Goal: Use online tool/utility: Utilize a website feature to perform a specific function

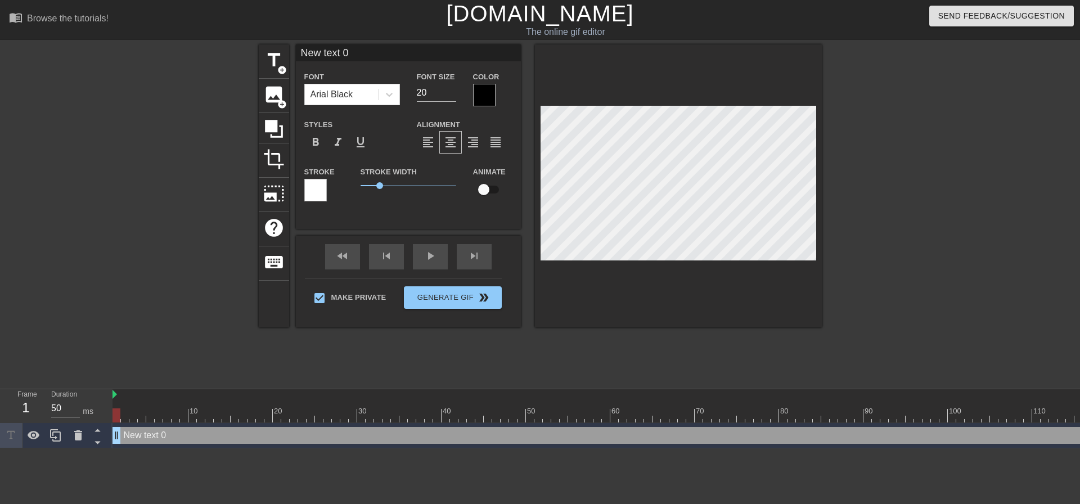
click at [1037, 322] on div "title add_circle image add_circle crop photo_size_select_large help keyboard Ne…" at bounding box center [540, 212] width 1080 height 337
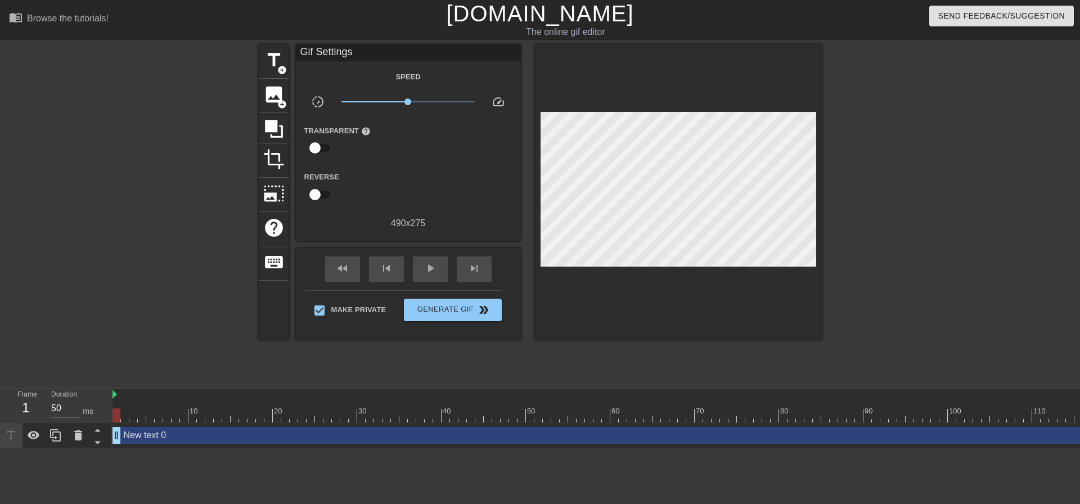
click at [439, 248] on div "fast_rewind skip_previous play_arrow skip_next" at bounding box center [408, 269] width 183 height 42
click at [434, 262] on span "play_arrow" at bounding box center [429, 268] width 13 height 13
click at [435, 260] on div "pause" at bounding box center [430, 268] width 35 height 25
drag, startPoint x: 412, startPoint y: 413, endPoint x: 124, endPoint y: 319, distance: 302.7
click at [0, 411] on div "Frame 36 Duration 50 ms 10 20 30 40 50 60 70 80 90 100 110 120 130 140 150" at bounding box center [540, 418] width 1080 height 59
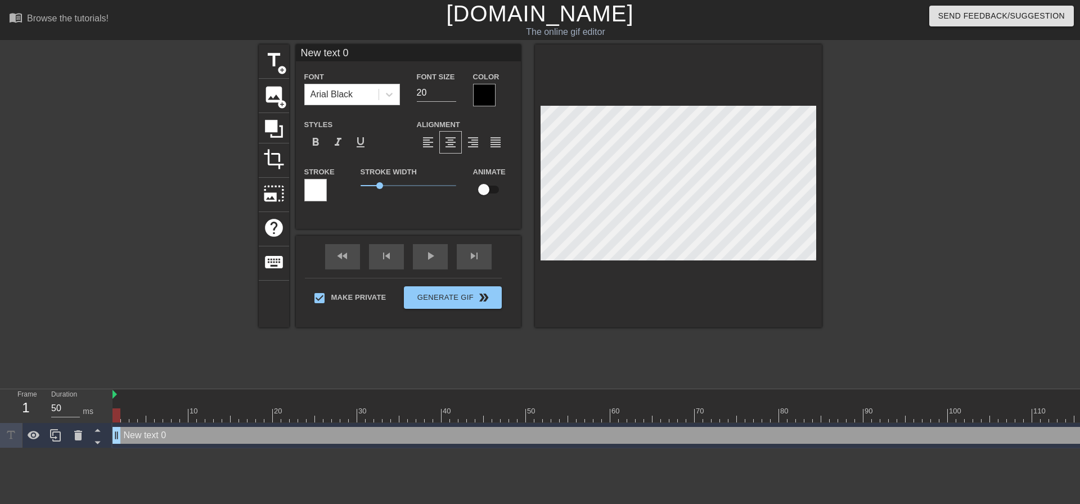
scroll to position [1, 2]
type input "T"
type textarea "T"
type input "Th"
type textarea "Th"
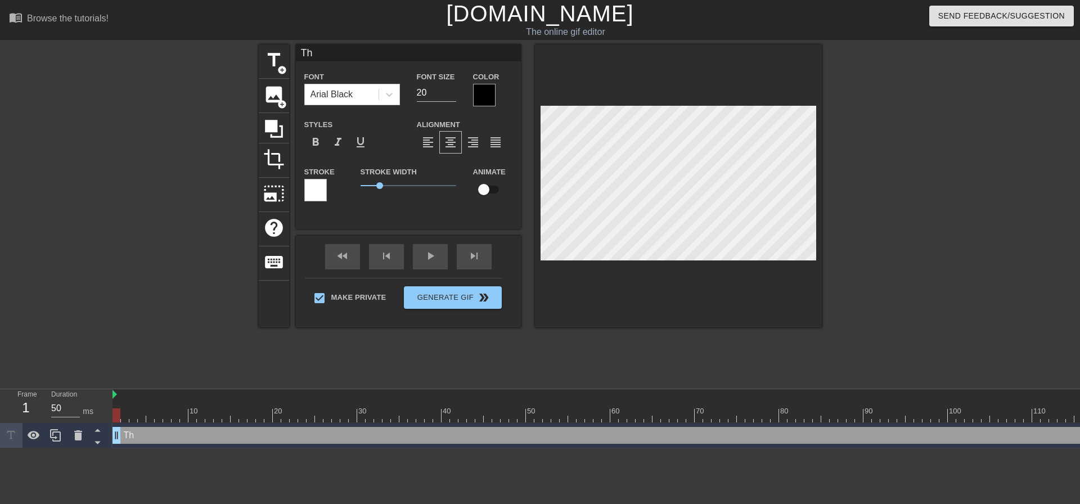
type input "Tha"
type textarea "That"
type input "That'"
type textarea "That'"
type input "That's"
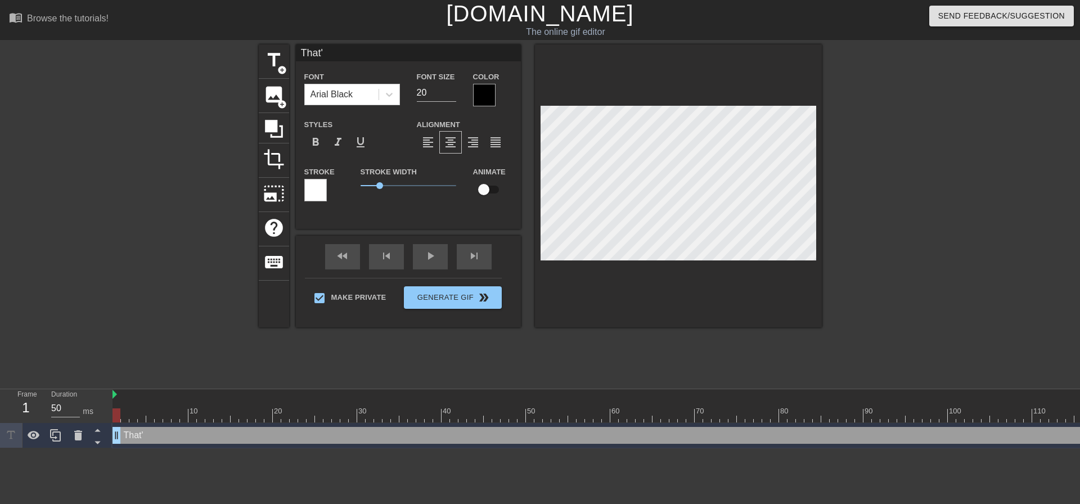
type textarea "That's"
type input "That's"
type textarea "That's"
type input "That's i"
type textarea "That's i"
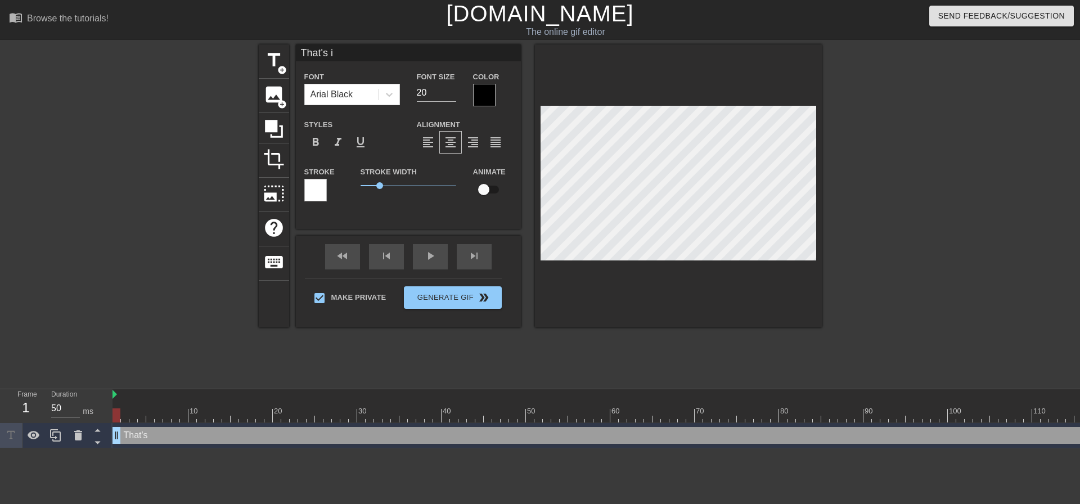
scroll to position [1, 2]
type input "That's it"
type textarea "That's it"
type input "That's it"
type textarea "That's it"
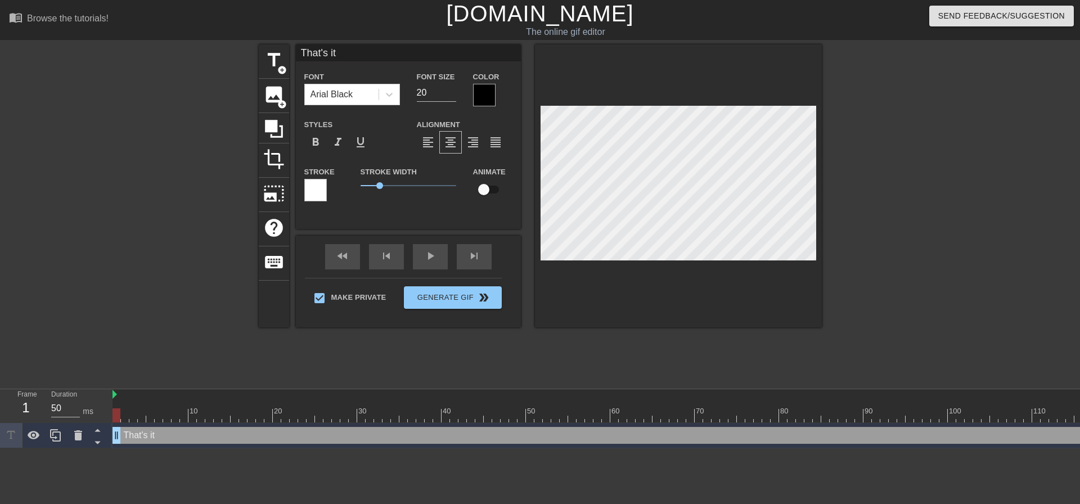
type input "That's it b"
type textarea "That's it b"
type input "That's it bi"
type textarea "That's it bi"
type input "That's it bit"
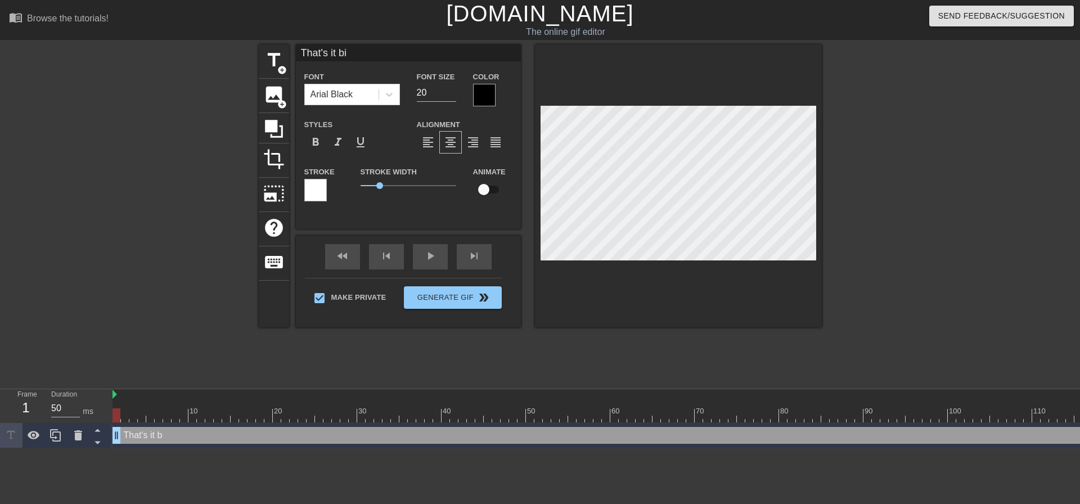
type textarea "That's it bit"
type input "That's it bitc"
type textarea "That's it bitc"
type input "That's it bitch"
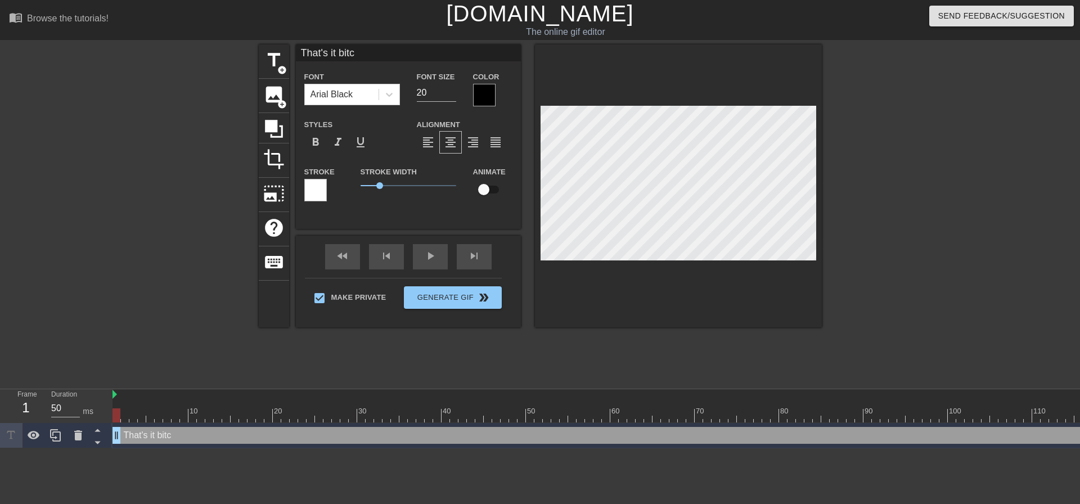
type textarea "That's it bitch"
type input "That's it bitch,"
type textarea "That's it bitch,"
type input "That's it bitch,."
type textarea "That's it bitch,."
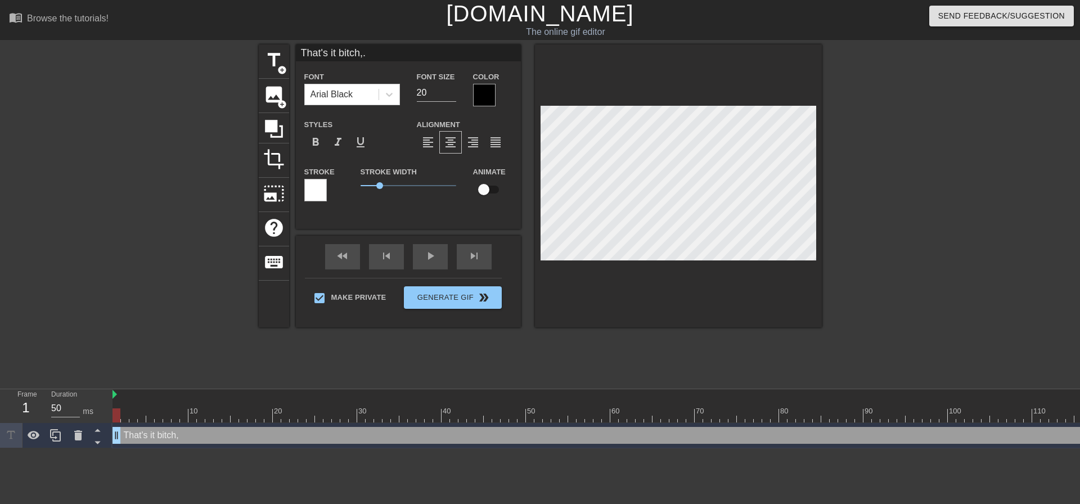
scroll to position [1, 4]
type input "That's it bitch,.."
type textarea "That's it bitch,.."
type input "That's it bitch,."
type textarea "That's it bitch,."
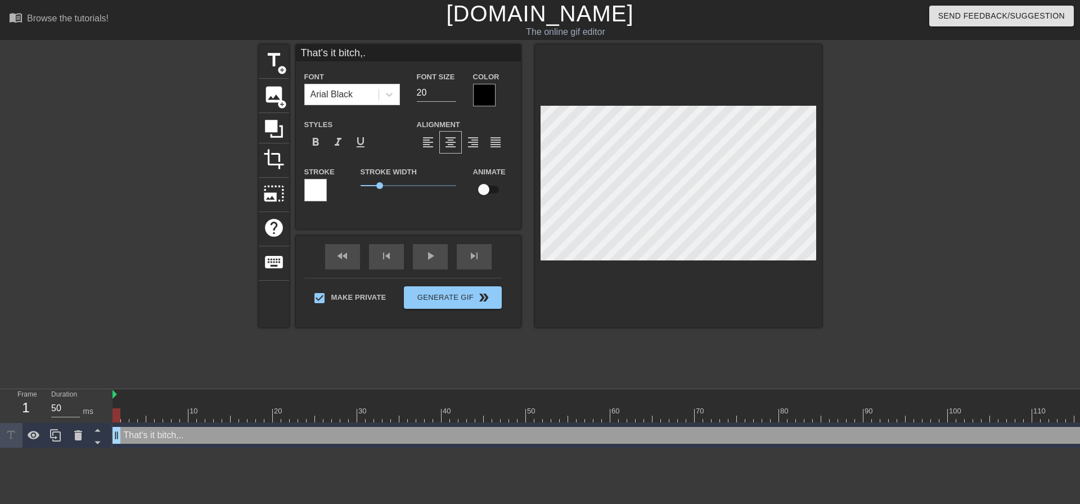
type input "That's it bitch,"
type textarea "That's it bitch,"
type input "That's it bitch"
type textarea "That's it bitch"
type input "That's it bitch."
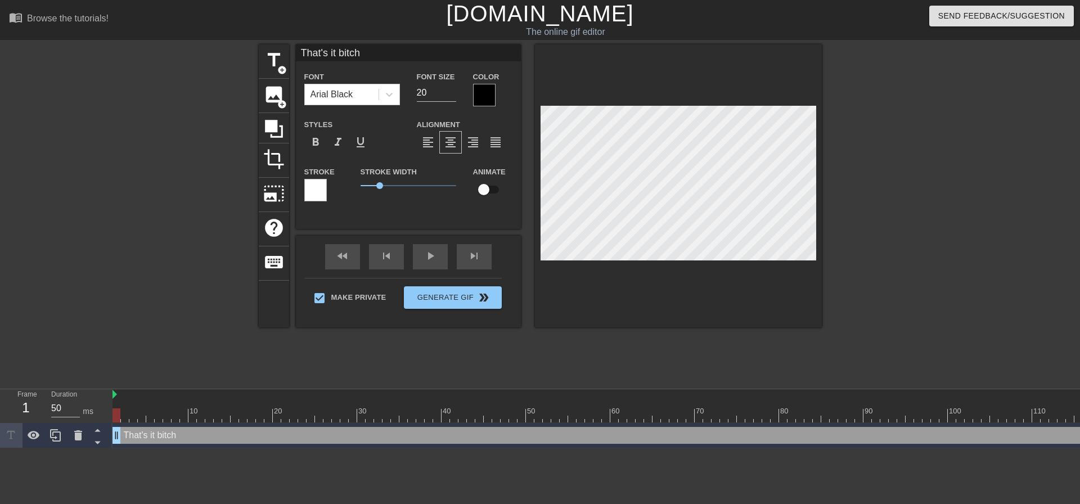
type textarea "That's it bitch."
type input "That's it bitch.."
type textarea "That's it bitch.."
type input "That's it bitch..."
type textarea "That's it bitch..."
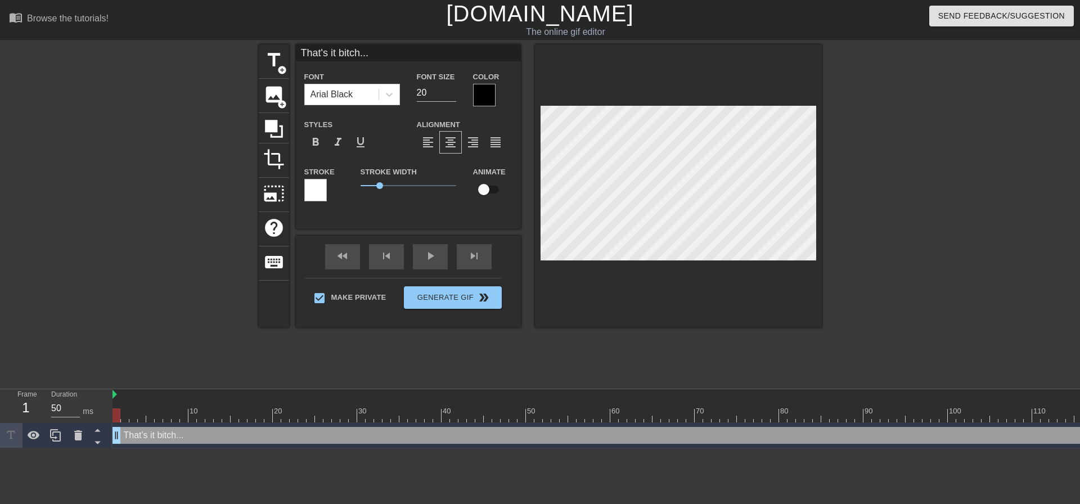
type input "That's it bitch..."
type textarea "That's it bitch..."
type input "That's it bitch... s"
type textarea "That's it bitch... s"
type input "That's it bitch... sh"
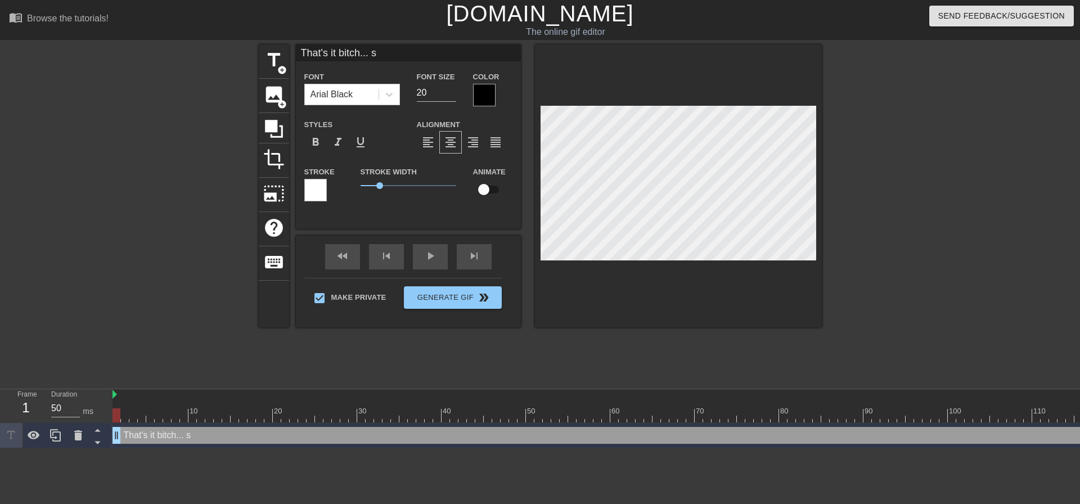
type textarea "That's it bitch... sh"
type input "That's it bitch... sho"
type textarea "That's it bitch... sho"
type input "That's it bitch... show"
type textarea "That's it bitch... show"
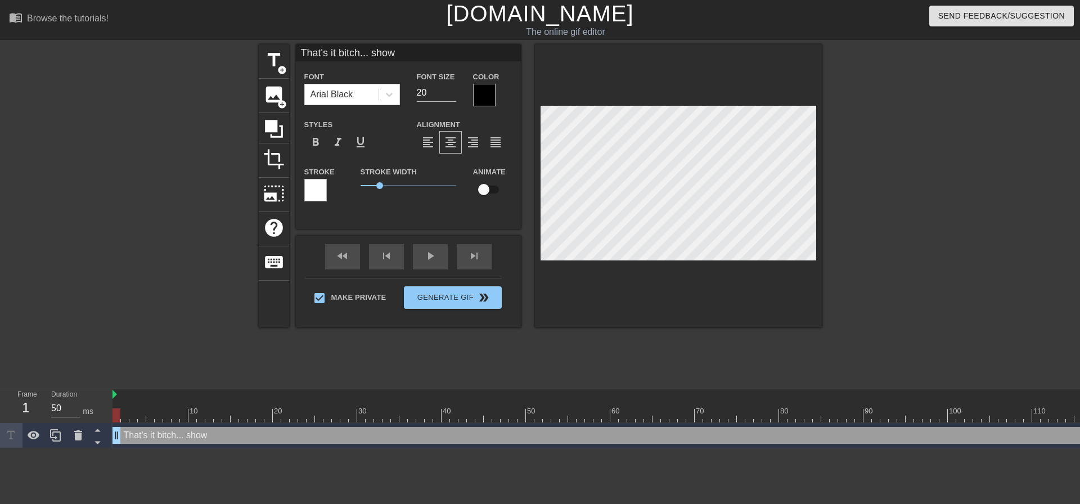
type input "That's it bitch... show"
type textarea "That's it bitch... show"
type input "That's it bitch... show y"
type textarea "That's it bitch... show y"
type input "That's it bitch... show yo"
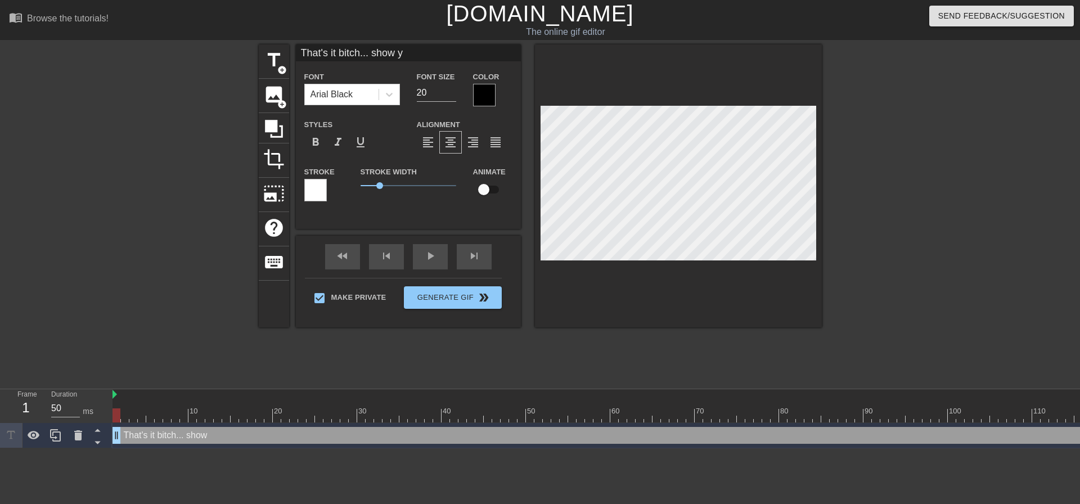
type textarea "That's it bitch... show yo"
type input "That's it bitch... show you"
type textarea "That's it bitch... show you"
type input "That's it bitch... show your"
type textarea "That's it bitch... show your"
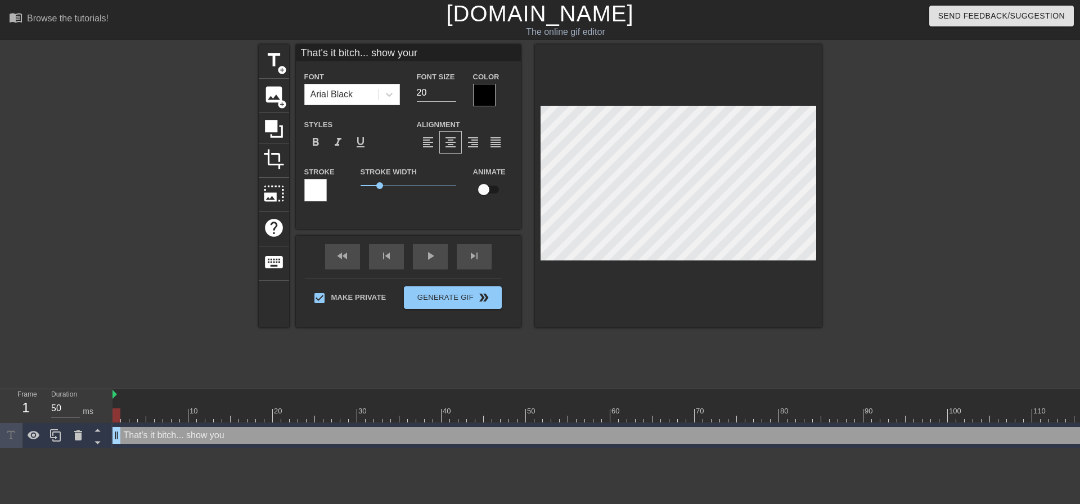
type input "That's it bitch... show your"
type textarea "That's it bitch... show your"
type input "That's it bitch... show your h"
type textarea "That's it bitch... show your h"
type input "That's it bitch... show your hu"
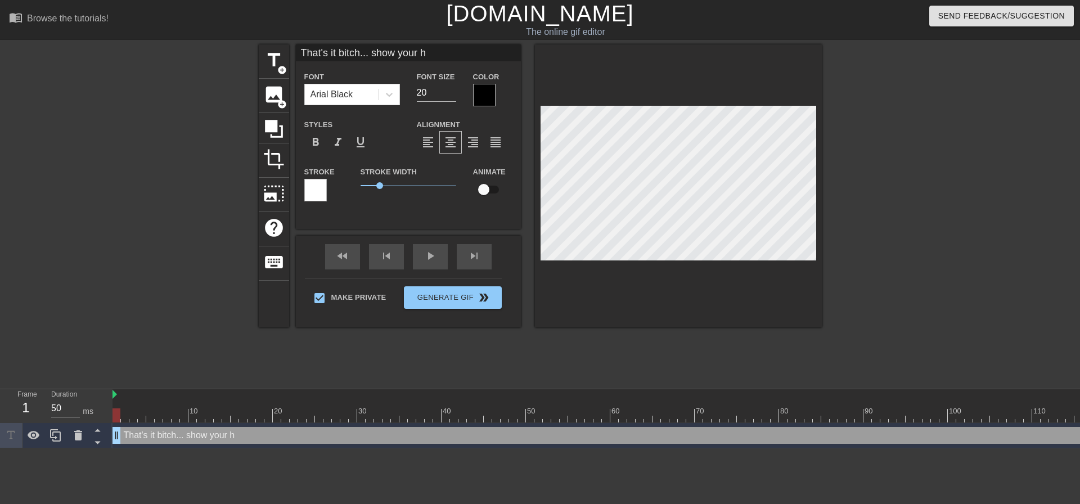
type textarea "That's it bitch... show your hu"
type input "That's it bitch... show your hus"
type textarea "That's it bitch... show your husb"
type input "That's it bitch... show your husba"
type textarea "That's it bitch... show your husba"
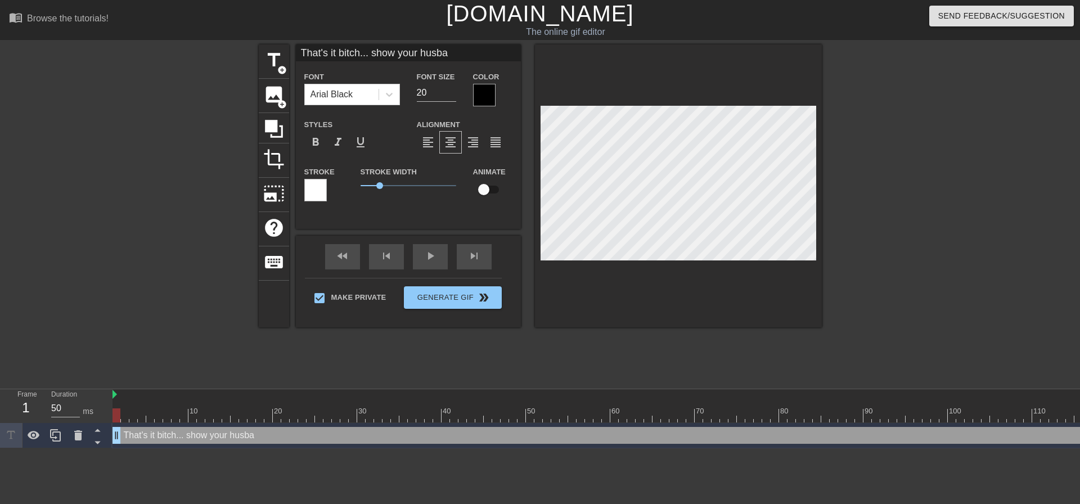
type input "That's it bitch... show your husban"
type textarea "That's it bitch... show your husban"
type input "That's it bitch... show your husband"
type textarea "That's it bitch... show your husband"
type input "That's it bitch... show your husband"
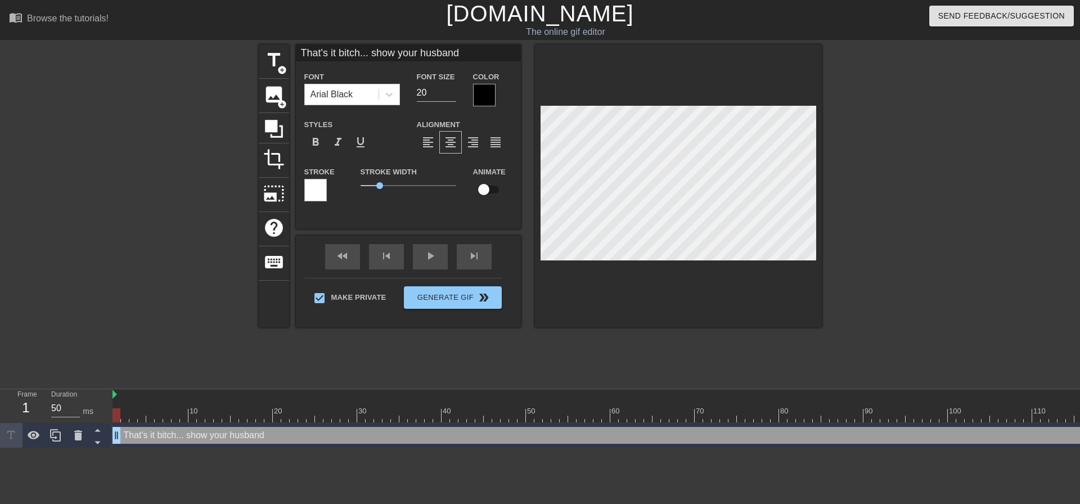
type textarea "That's it bitch... show your husband"
type input "That's it bitch... show your husband"
type textarea "That's it bitch... show your husband"
type input "That's it bitch... show your husband t"
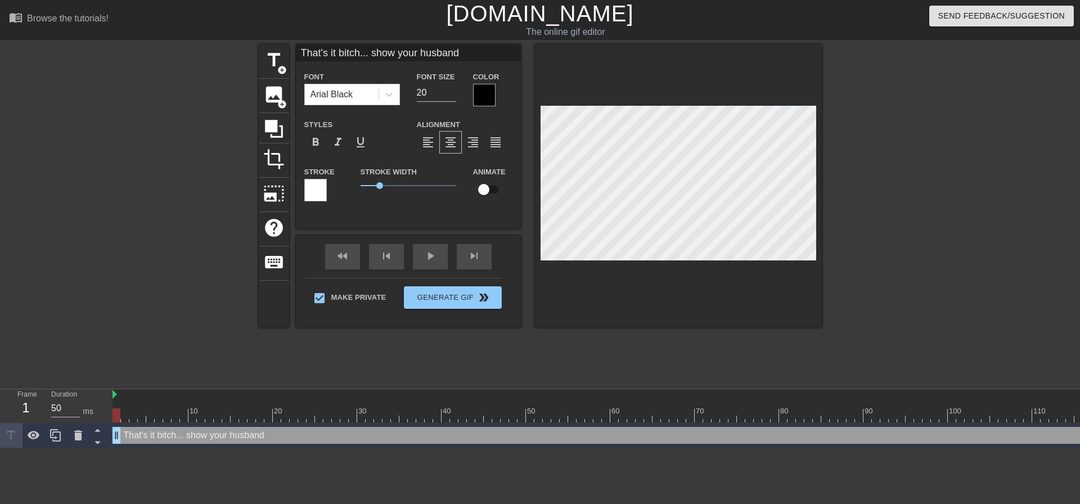
type textarea "That's it bitch... show your husband t"
type input "That's it bitch... show your husband th"
type textarea "That's it bitch... show your husband th"
type input "That's it bitch... show your husband tha"
type textarea "That's it bitch... show your husband tha"
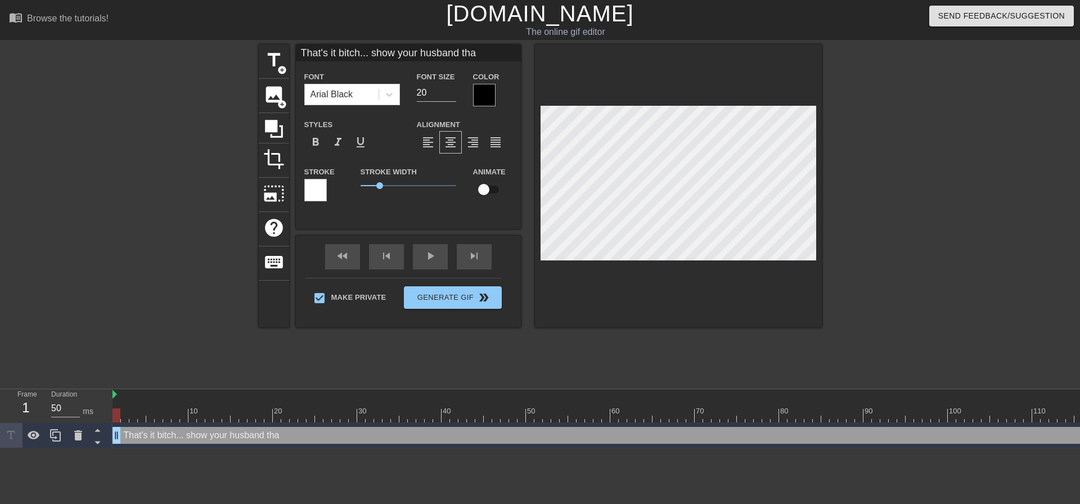
type input "That's it bitch... show your husband that"
type textarea "That's it bitch... show your husband that"
type input "That's it bitch... show your husband that"
type textarea "That's it bitch... show your husband that"
type input "That's it bitch... show your husband that y"
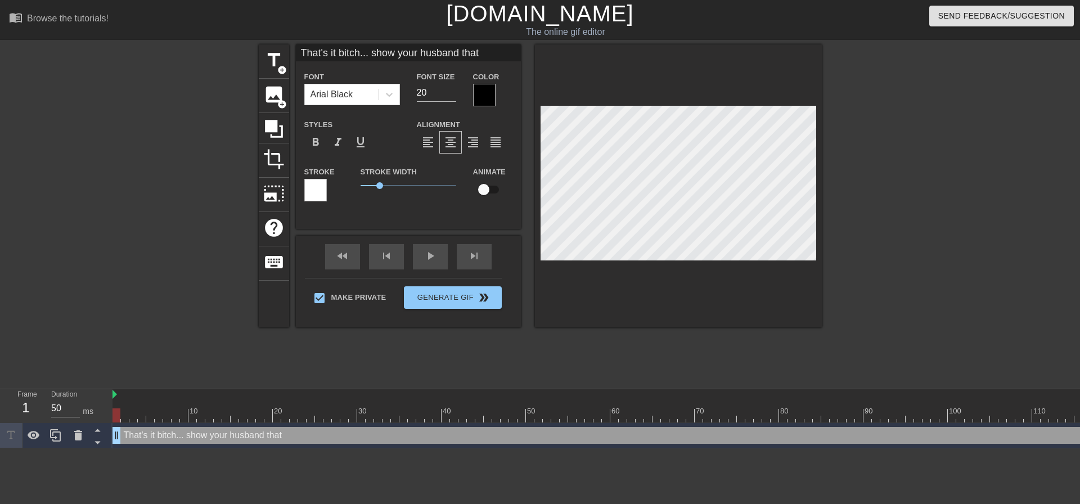
type textarea "That's it bitch... show your husband that y"
type input "That's it bitch... show your husband that yo"
type textarea "That's it bitch... show your husband that yo"
type input "That's it bitch... show your husband that you"
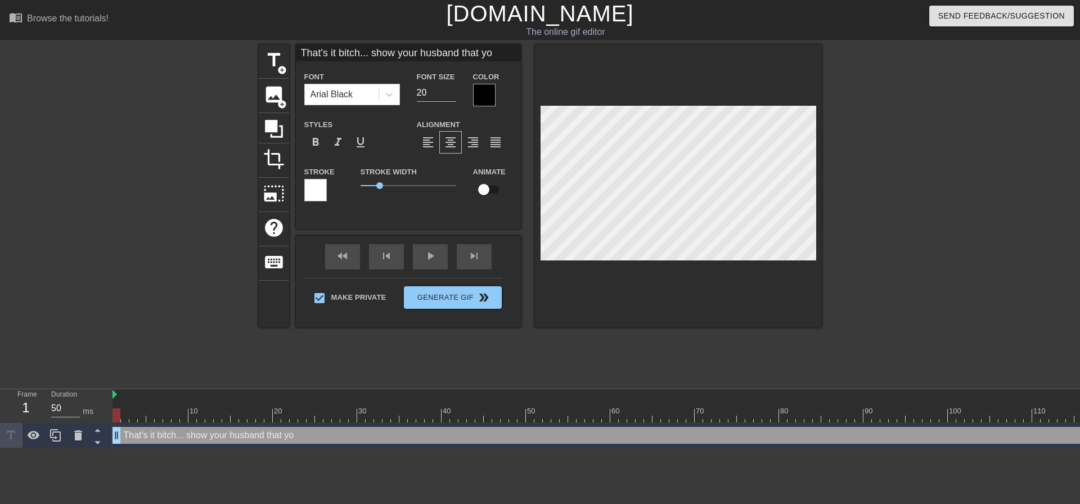
type textarea "That's it bitch... show your husband that you"
type input "That's it bitch... show your husband that you"
type textarea "That's it bitch... show your husband that you"
type input "That's it bitch... show your husband that you a"
type textarea "That's it bitch... show your husband that you a"
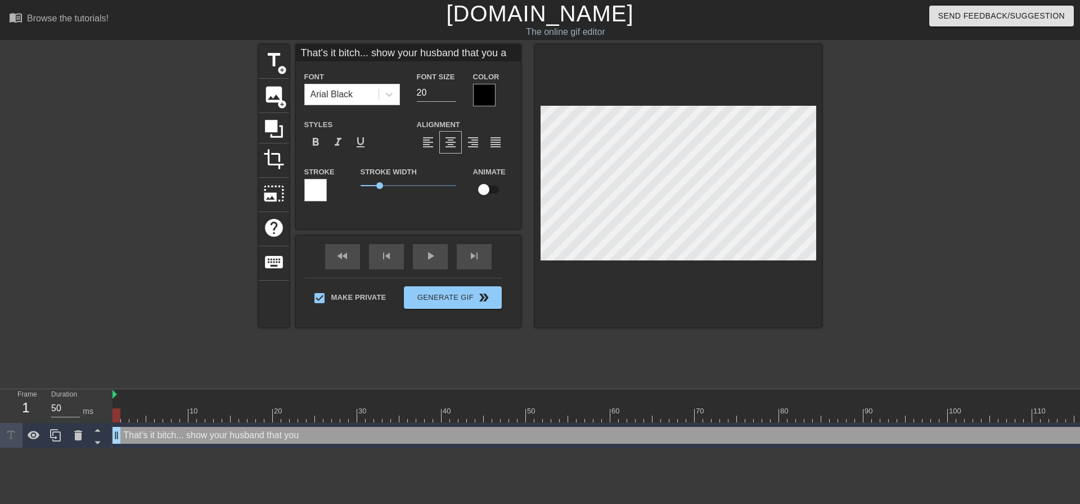
type input "That's it bitch... show your husband that you ar"
type textarea "That's it bitch... show your husband that you ar"
type input "That's it bitch... show your husband that you are"
type textarea "That's it bitch... show your husband that you are"
type input "That's it bitch... show your husband that you are"
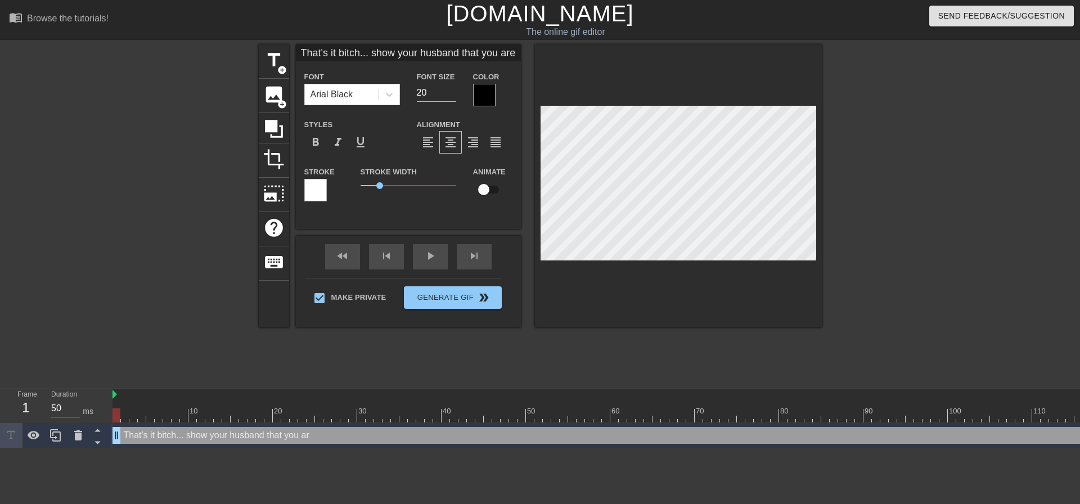
type textarea "That's it bitch... show your husband that you are"
type input "That's it bitch... show your husband that you are n"
type textarea "That's it bitch... show your husband that you are n"
type input "That's it bitch... show your husband that you are no"
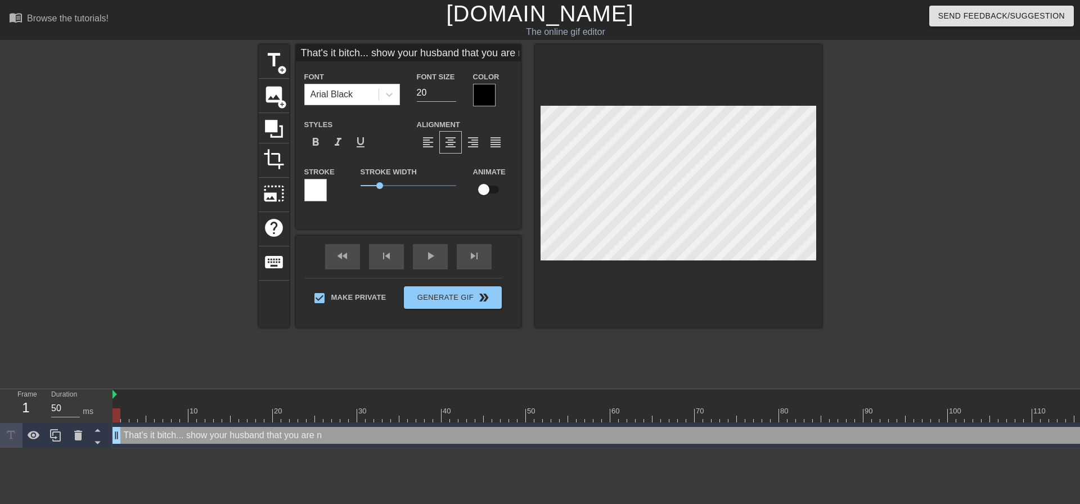
type textarea "That's it bitch... show your husband that you are no"
type input "That's it bitch... show your husband that you are not"
type textarea "That's it bitch... show your husband that you are not"
type input "That's it bitch... show your husband that you are noth"
type textarea "That's it bitch... show your husband that you are noth"
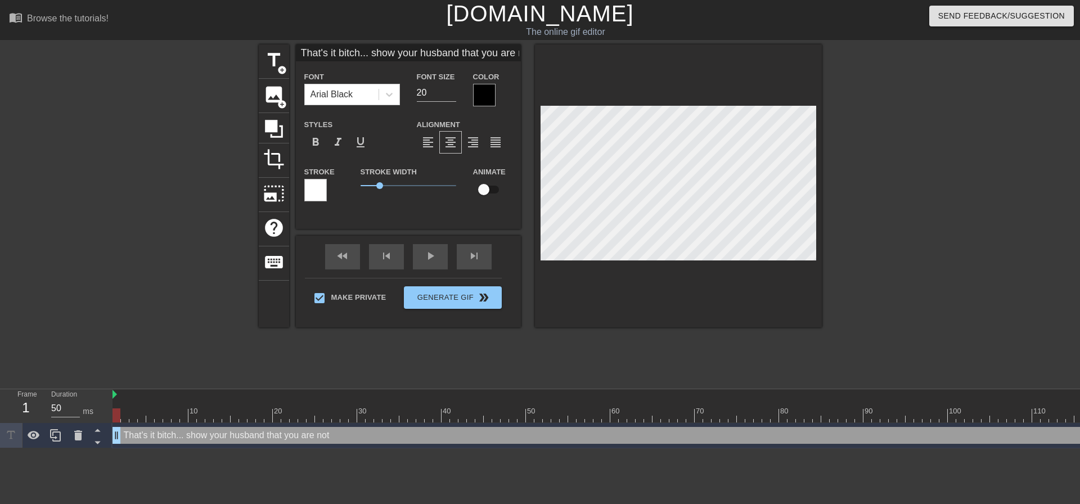
type input "That's it bitch... show your husband that you are nothi"
type textarea "That's it bitch... show your husband that you are nothi"
type input "That's it bitch... show your husband that you are nothin"
type textarea "That's it bitch... show your husband that you are nothin"
type input "That's it bitch... show your husband that you are nothing"
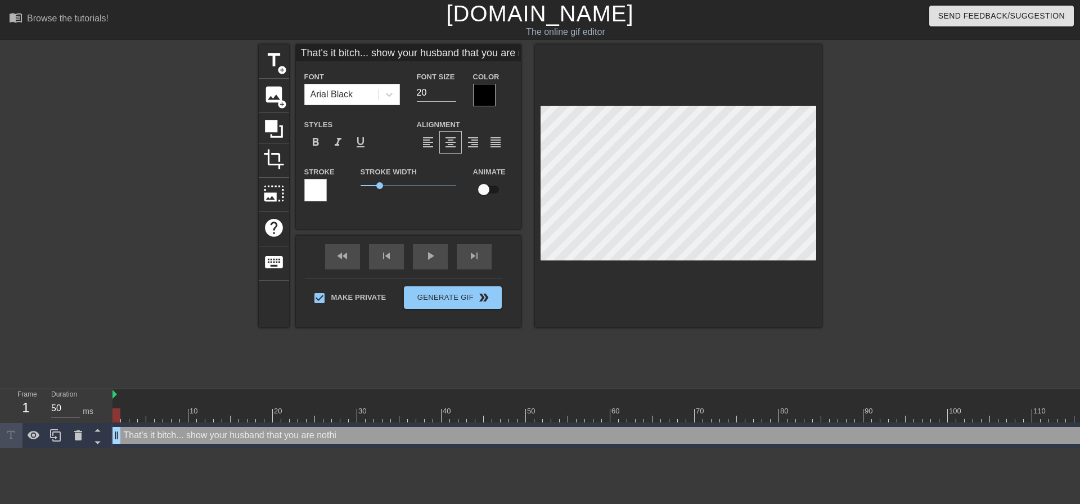
type textarea "That's it bitch... show your husband that you are nothing"
type input "That's it bitch... show your husband that you are nothing"
type textarea "That's it bitch... show your husband that you are nothing"
type input "That's it bitch... show your husband that you are nothing b"
type textarea "That's it bitch... show your husband that you are nothing b"
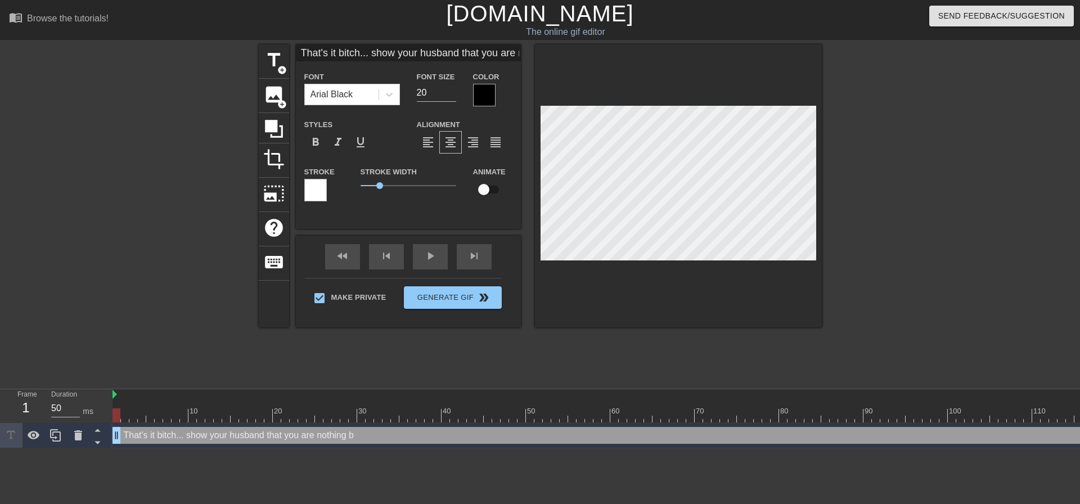
type input "That's it bitch... show your husband that you are nothing bu"
type textarea "That's it bitch... show your husband that you are nothing but"
type input "That's it bitch... show your husband that you are nothing but"
type textarea "That's it bitch... show your husband that you are nothing but"
type input "That's it bitch... show your husband that you are nothing but m"
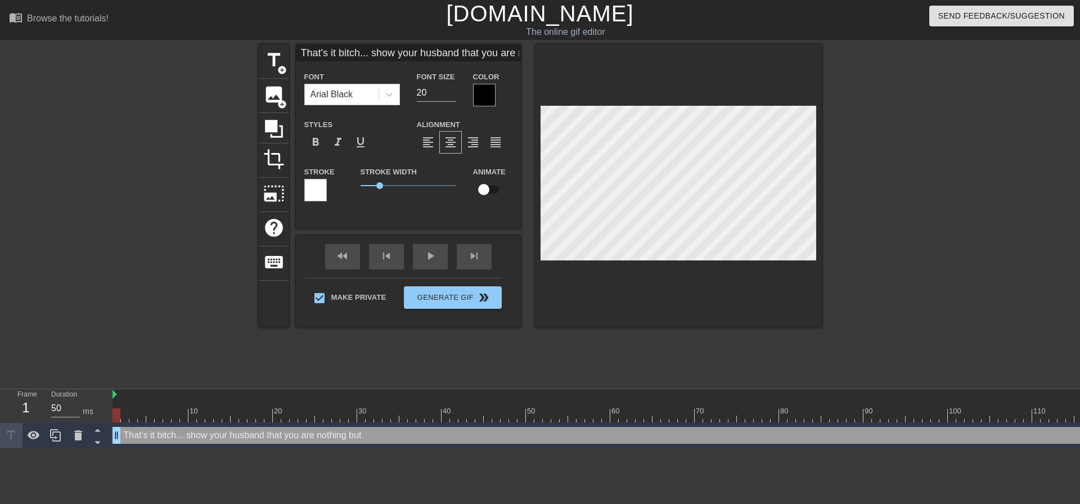
type textarea "That's it bitch... show your husband that you are nothing but m"
type input "That's it bitch... show your husband that you are nothing but my"
type textarea "That's it bitch... show your husband that you are nothing but my"
type input "That's it bitch... show your husband that you are nothing but my"
type textarea "That's it bitch... show your husband that you are nothing but my"
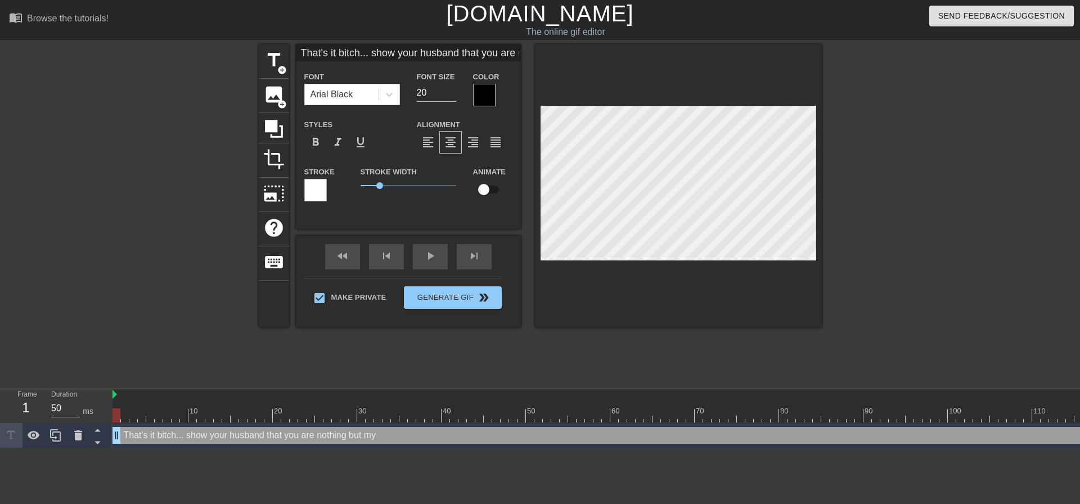
type input "That's it bitch... show your husband that you are nothing but my f"
type textarea "That's it bitch... show your husband that you are nothing but my f"
type input "That's it bitch... show your husband that you are nothing but my fo"
type textarea "That's it bitch... show your husband that you are nothing but my fo"
type input "That's it bitch... show your husband that you are nothing but my foo"
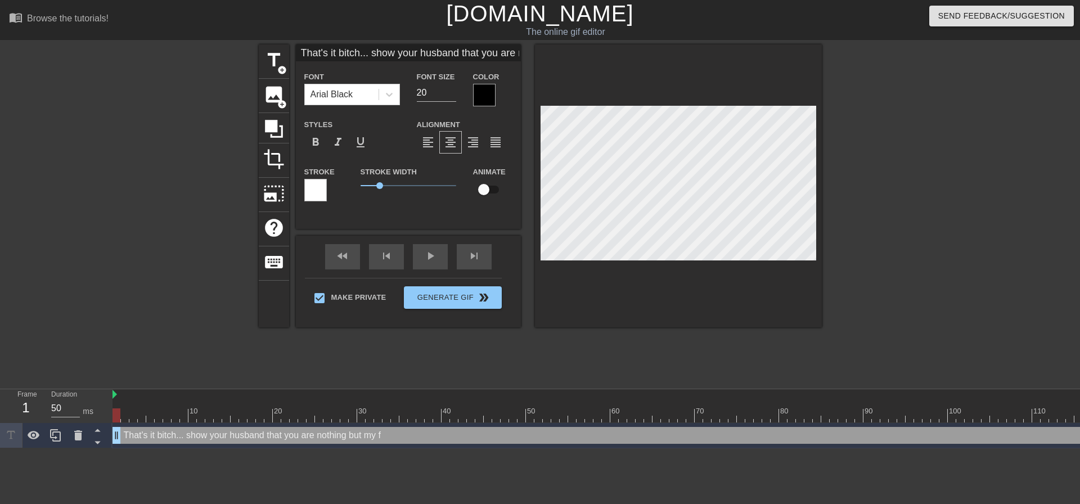
type textarea "That's it bitch... show your husband that you are nothing but my foo"
type input "That's it bitch... show your husband that you are nothing but my foot"
type textarea "That's it bitch... show your husband that you are nothing but my foot"
type input "That's it bitch... show your husband that you are nothing but my foot"
type textarea "That's it bitch... show your husband that you are nothing but my foot"
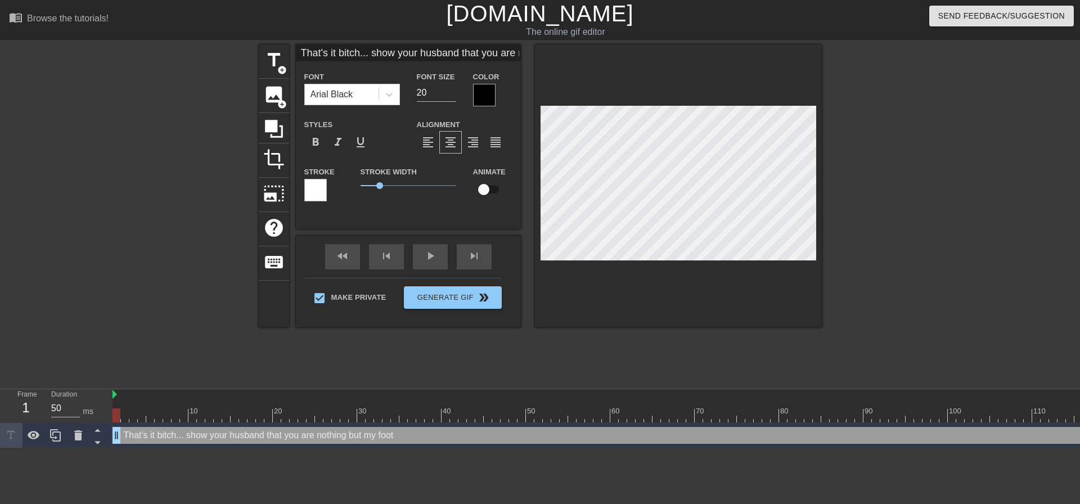
scroll to position [2, 1]
type input "That's it bitch... show your husband that you are nothing but my foots"
type textarea "That's it bitch... show your husband that you are nothing but my foot s"
type input "That's it bitch... show your husband that you are nothing but my footsl"
type textarea "That's it bitch... show your husband that you are nothing but my foot sl"
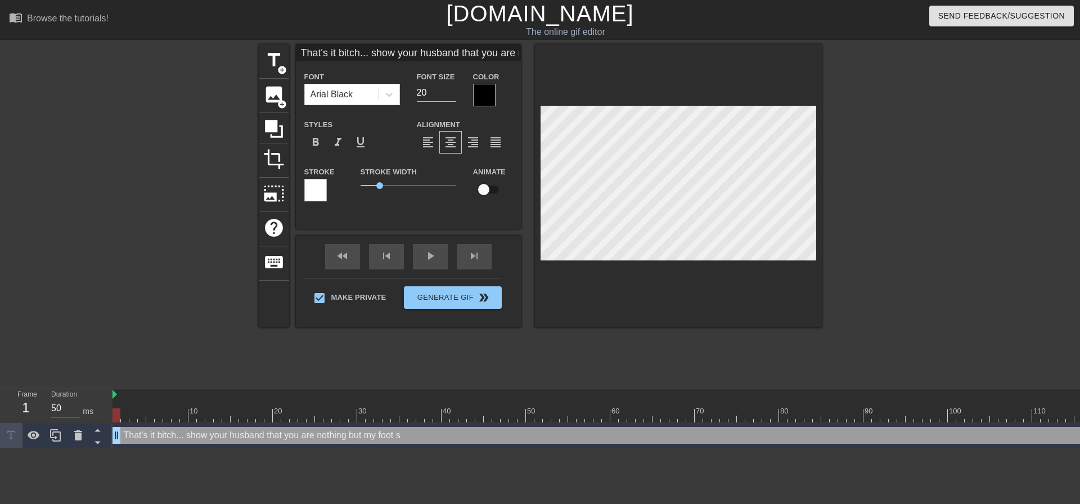
type input "That's it bitch... show your husband that you are nothing but my footsla"
type textarea "That's it bitch... show your husband that you are nothing but my foot sla"
type input "That's it bitch... show your husband that you are nothing but my footslav"
type textarea "That's it bitch... show your husband that you are nothing but my foot slav"
type input "That's it bitch... show your husband that you are nothing but my footslave"
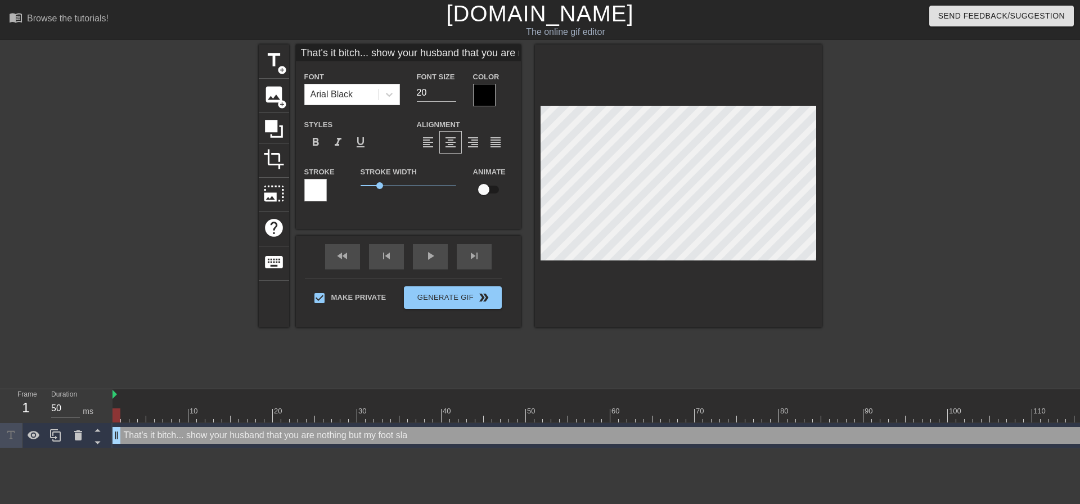
type textarea "That's it bitch... show your husband that you are nothing but my foot slave"
type input "That's it bitch... show your husband that you are nothing but my footslave"
type textarea "That's it bitch... show your husband that you are nothing but my foot slave"
type input "That's it bitch... show your husband that you are nothing but my footslave n"
type textarea "That's it bitch... show your husband that you are nothing but my foot slave n"
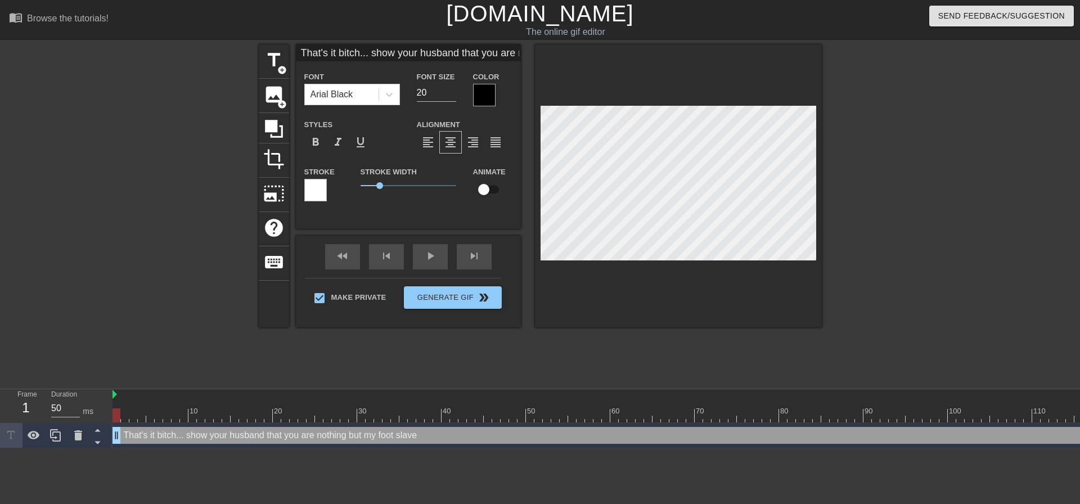
type input "That's it bitch... show your husband that you are nothing but my footslave no"
type textarea "That's it bitch... show your husband that you are nothing but my foot slave now"
type input "That's it bitch... show your husband that you are nothing but my footslave now!"
type textarea "That's it bitch... show your husband that you are nothing but my foot slave now!"
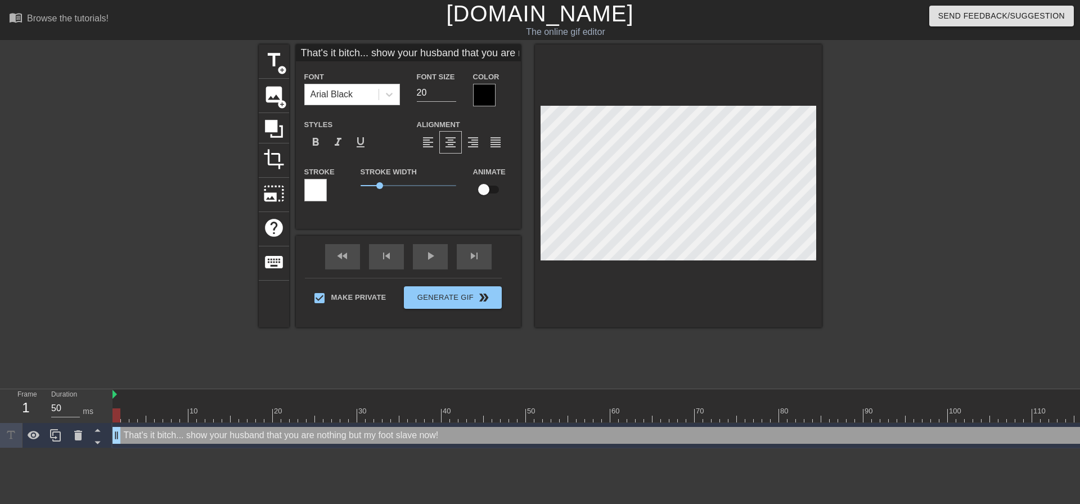
drag, startPoint x: 921, startPoint y: 121, endPoint x: 904, endPoint y: 130, distance: 19.6
click at [921, 121] on div at bounding box center [919, 212] width 169 height 337
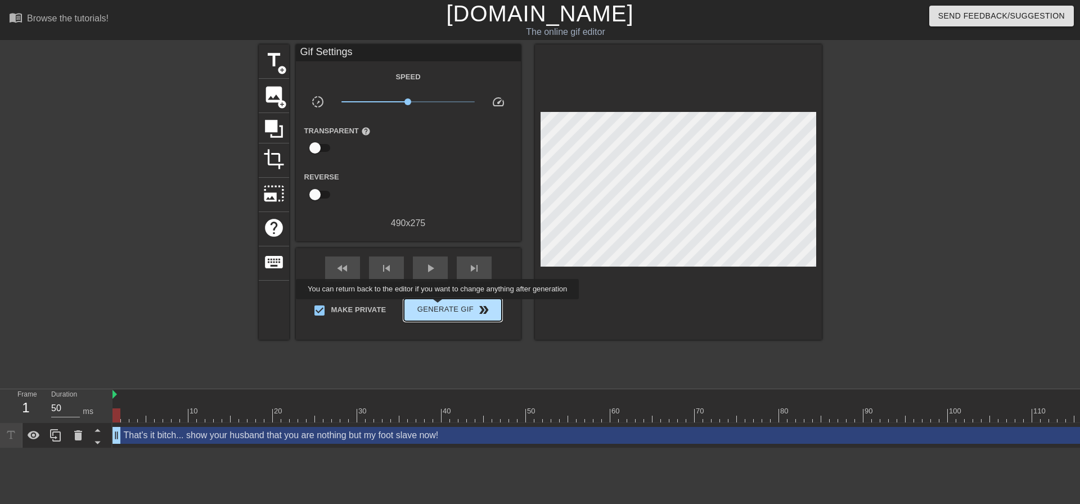
click at [439, 308] on span "Generate Gif double_arrow" at bounding box center [452, 309] width 88 height 13
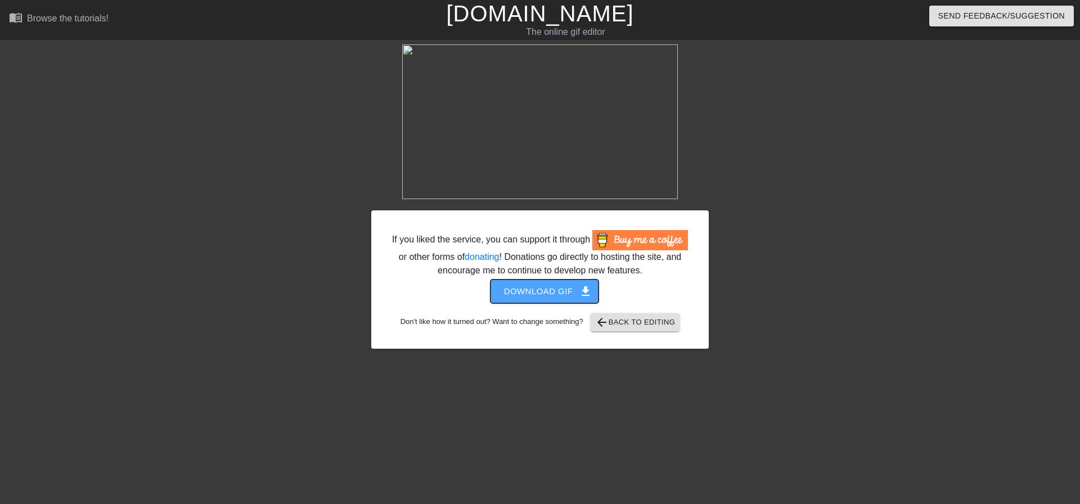
click at [575, 292] on span "Download gif get_app" at bounding box center [545, 291] width 82 height 15
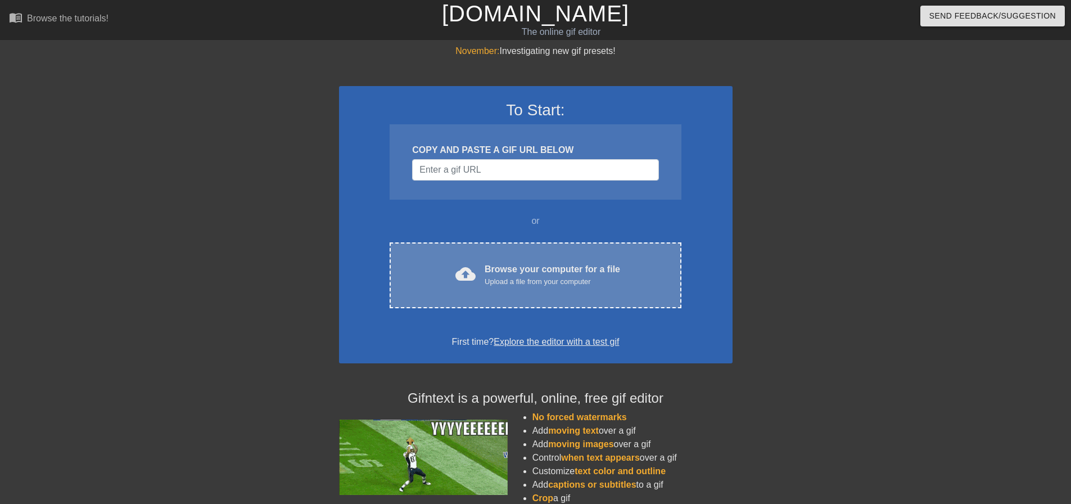
click at [575, 297] on div "cloud_upload Browse your computer for a file Upload a file from your computer C…" at bounding box center [535, 275] width 291 height 66
